Goal: Check status

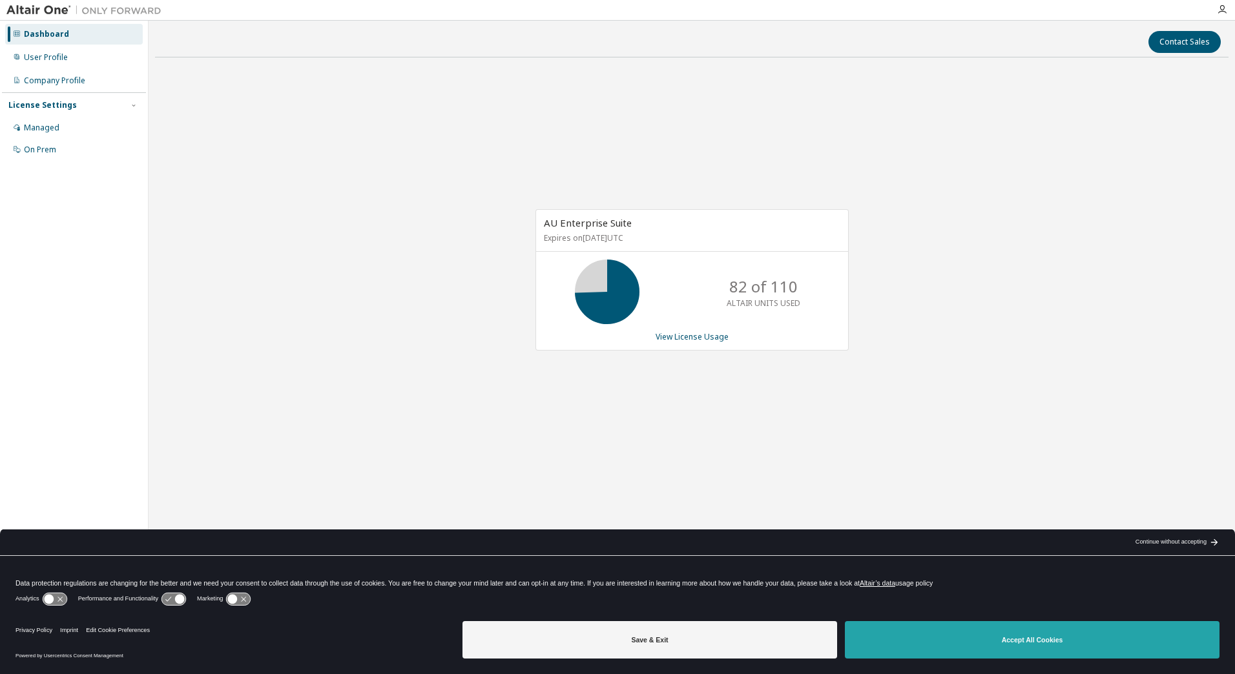
click at [1066, 653] on button "Accept All Cookies" at bounding box center [1032, 639] width 375 height 37
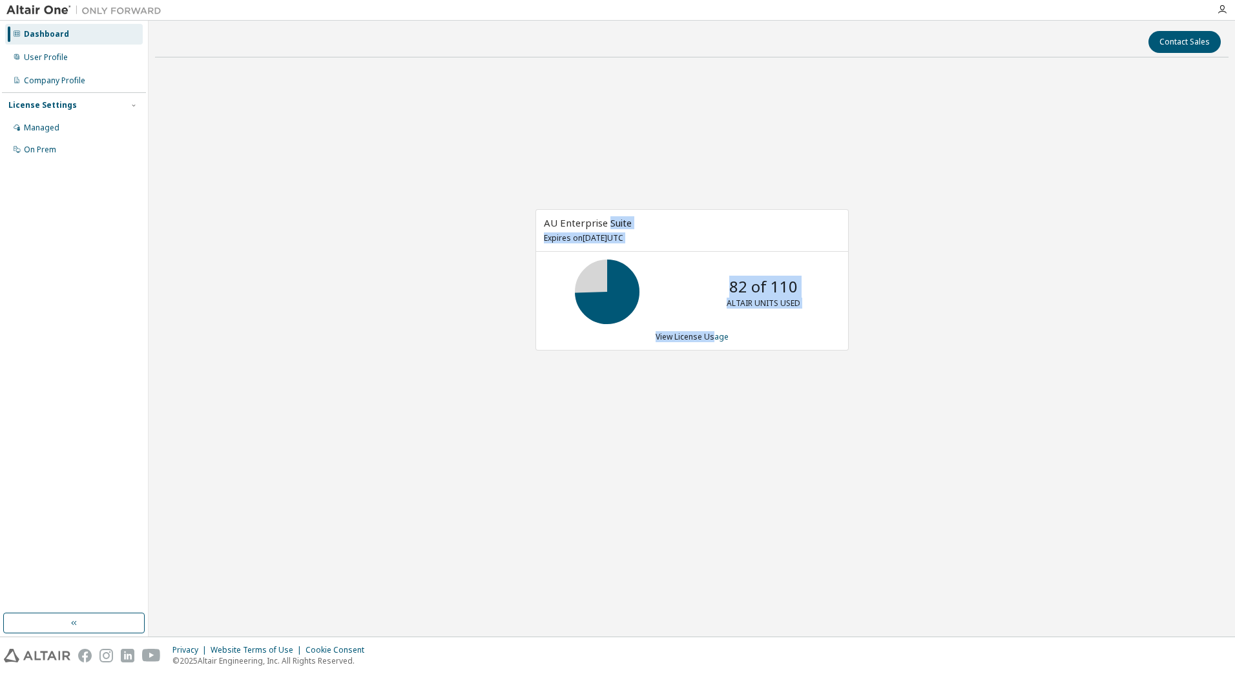
drag, startPoint x: 608, startPoint y: 203, endPoint x: 714, endPoint y: 437, distance: 257.2
click at [714, 437] on div "AU Enterprise Suite Expires on November 1, 2025 UTC 82 of 110 ALTAIR UNITS USED…" at bounding box center [691, 287] width 1073 height 438
drag, startPoint x: 714, startPoint y: 437, endPoint x: 617, endPoint y: 453, distance: 98.1
click at [617, 453] on div "AU Enterprise Suite Expires on November 1, 2025 UTC 82 of 110 ALTAIR UNITS USED…" at bounding box center [691, 287] width 1073 height 438
drag, startPoint x: 490, startPoint y: 154, endPoint x: 661, endPoint y: 415, distance: 312.0
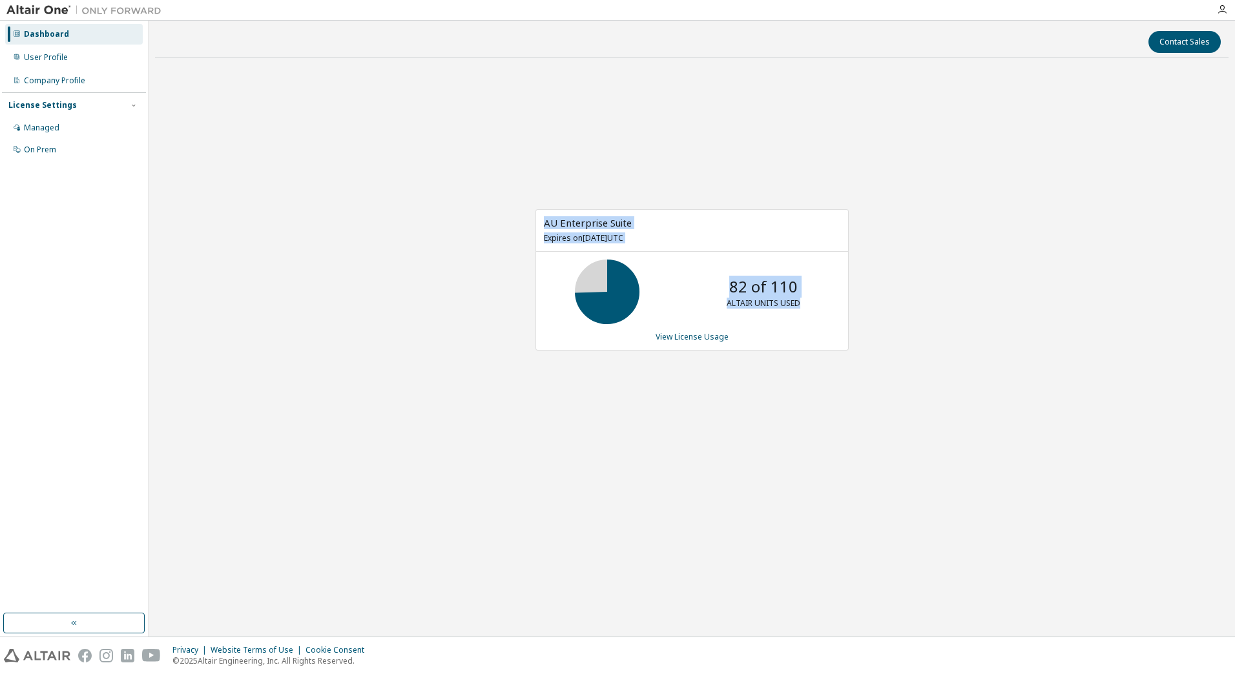
click at [661, 415] on div "AU Enterprise Suite Expires on November 1, 2025 UTC 82 of 110 ALTAIR UNITS USED…" at bounding box center [691, 287] width 1073 height 438
drag, startPoint x: 661, startPoint y: 415, endPoint x: 678, endPoint y: 439, distance: 29.2
click at [680, 440] on div "AU Enterprise Suite Expires on November 1, 2025 UTC 82 of 110 ALTAIR UNITS USED…" at bounding box center [691, 287] width 1073 height 438
drag, startPoint x: 677, startPoint y: 438, endPoint x: 564, endPoint y: 129, distance: 328.7
click at [564, 129] on div "AU Enterprise Suite Expires on November 1, 2025 UTC 82 of 110 ALTAIR UNITS USED…" at bounding box center [691, 287] width 1073 height 438
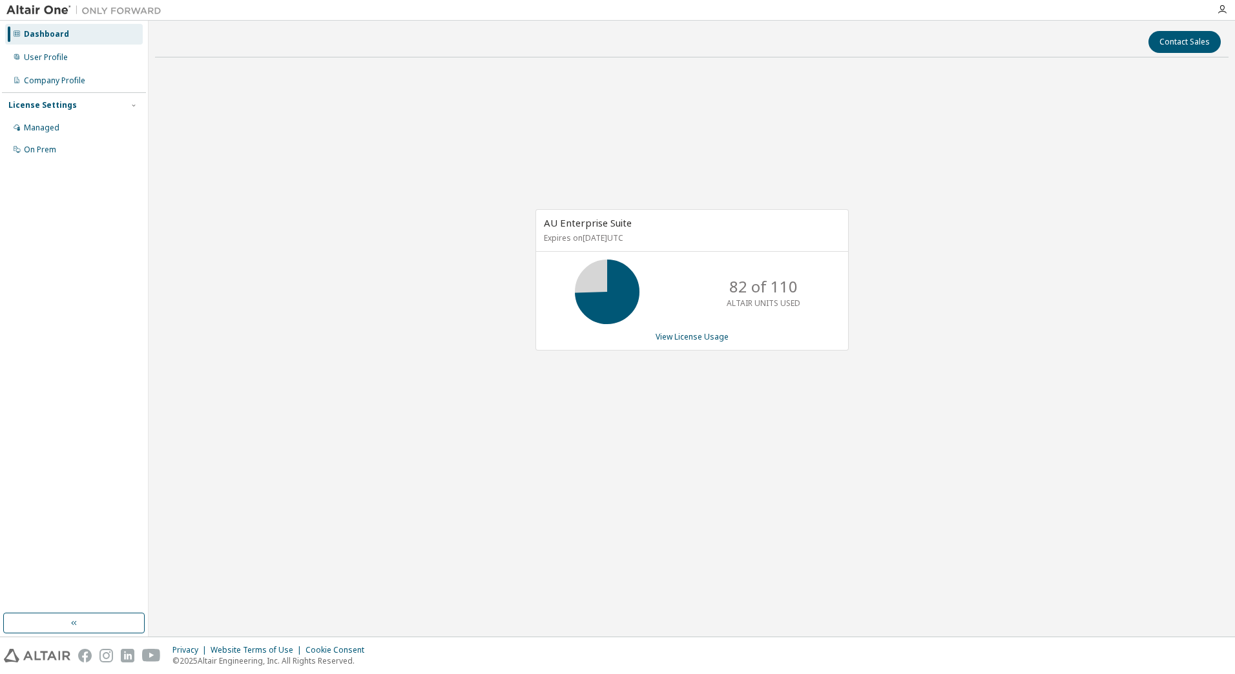
drag, startPoint x: 564, startPoint y: 129, endPoint x: 506, endPoint y: 144, distance: 60.6
click at [504, 132] on div "AU Enterprise Suite Expires on November 1, 2025 UTC 82 of 110 ALTAIR UNITS USED…" at bounding box center [691, 287] width 1073 height 438
drag, startPoint x: 530, startPoint y: 212, endPoint x: 801, endPoint y: 420, distance: 341.2
click at [801, 420] on div "AU Enterprise Suite Expires on November 1, 2025 UTC 82 of 110 ALTAIR UNITS USED…" at bounding box center [691, 287] width 1073 height 438
drag, startPoint x: 801, startPoint y: 420, endPoint x: 813, endPoint y: 425, distance: 13.3
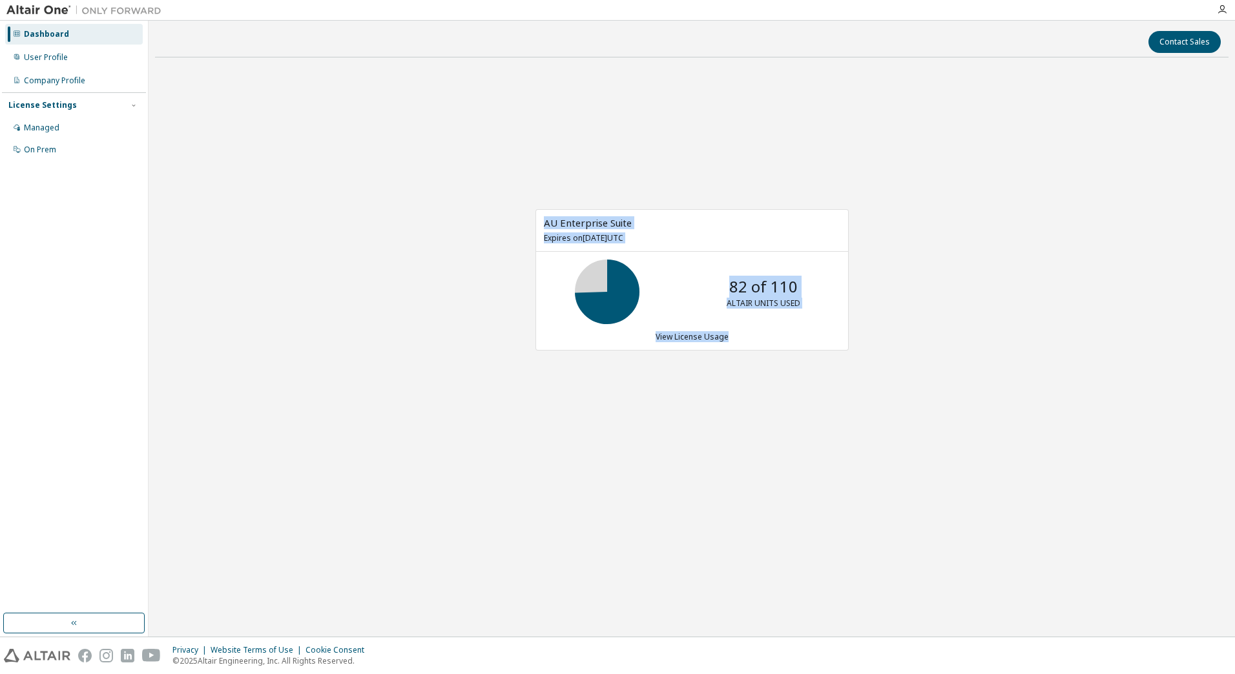
click at [805, 422] on div "AU Enterprise Suite Expires on November 1, 2025 UTC 82 of 110 ALTAIR UNITS USED…" at bounding box center [691, 287] width 1073 height 438
click at [657, 414] on div "AU Enterprise Suite Expires on November 1, 2025 UTC 82 of 110 ALTAIR UNITS USED…" at bounding box center [691, 287] width 1073 height 438
